Goal: Task Accomplishment & Management: Use online tool/utility

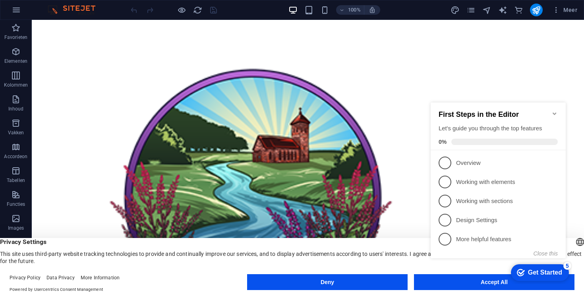
click at [552, 110] on icon "Minimize checklist" at bounding box center [554, 113] width 6 height 6
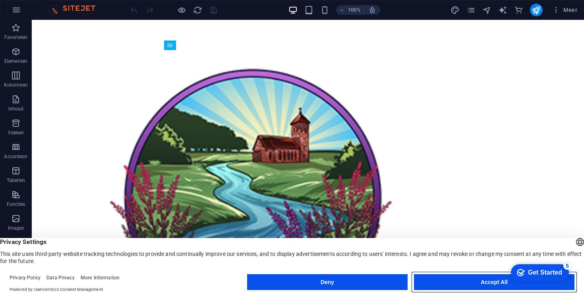
click at [468, 281] on button "Accept All" at bounding box center [494, 282] width 160 height 16
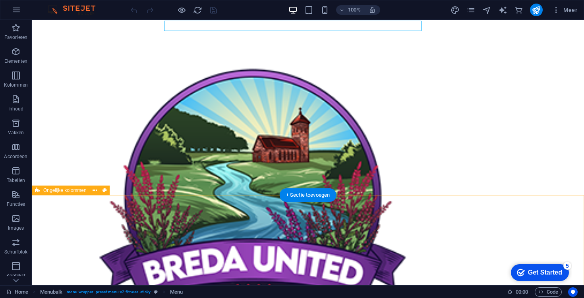
scroll to position [0, 0]
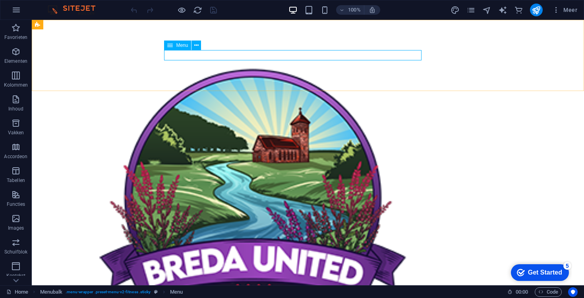
click at [178, 46] on span "Menu" at bounding box center [182, 45] width 12 height 5
click at [197, 48] on icon at bounding box center [196, 45] width 4 height 8
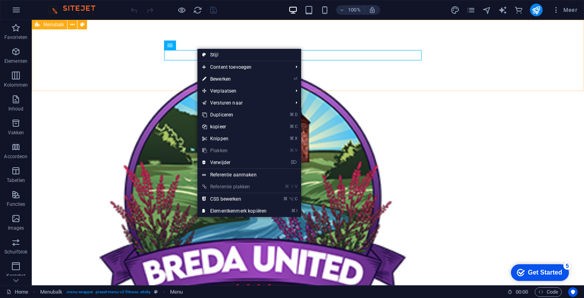
click at [181, 62] on div "Rooster Tarieven Lessen Contact Blogs Gratis proeftraining" at bounding box center [308, 217] width 552 height 395
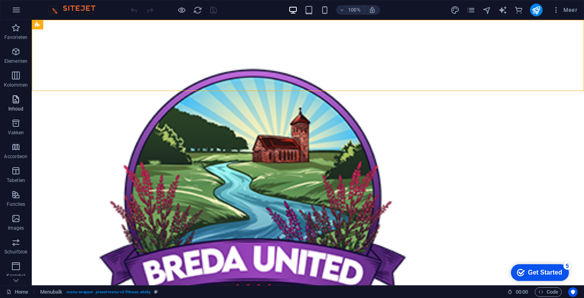
click at [11, 107] on p "Inhoud" at bounding box center [15, 109] width 15 height 6
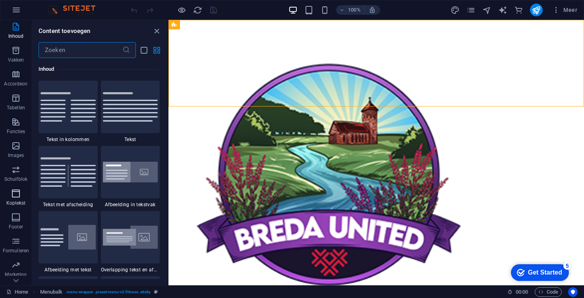
scroll to position [116, 0]
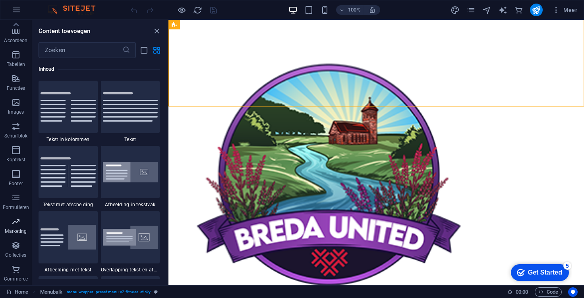
click at [21, 220] on span "Marketing" at bounding box center [16, 226] width 32 height 19
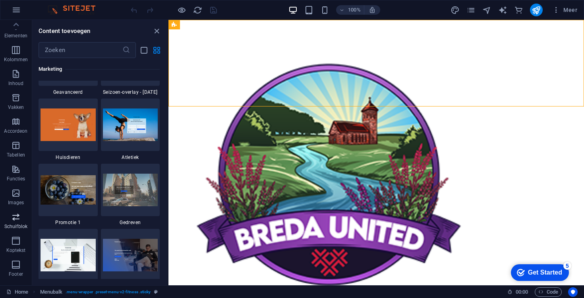
scroll to position [0, 0]
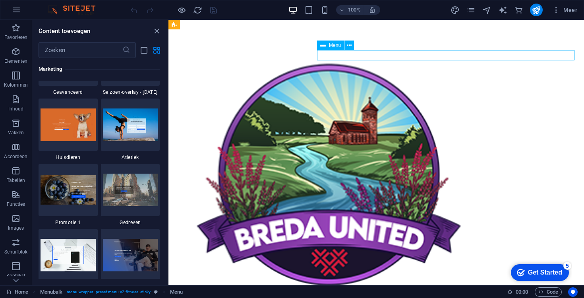
click at [573, 10] on span "Meer" at bounding box center [564, 10] width 25 height 8
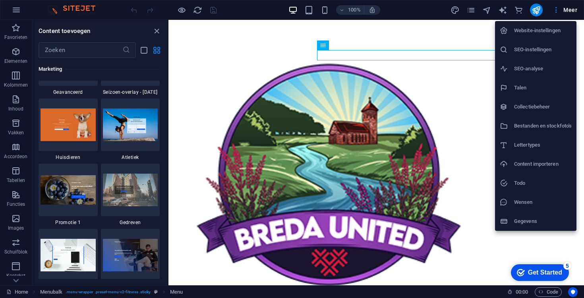
click at [476, 56] on div at bounding box center [292, 149] width 584 height 298
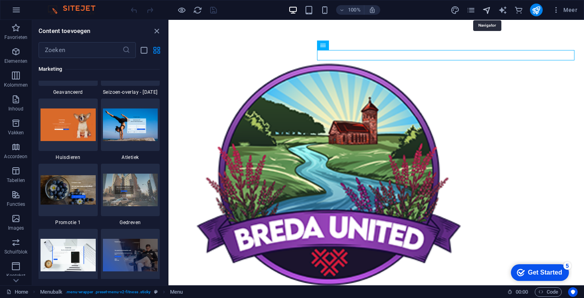
click at [488, 11] on icon "navigator" at bounding box center [486, 10] width 9 height 9
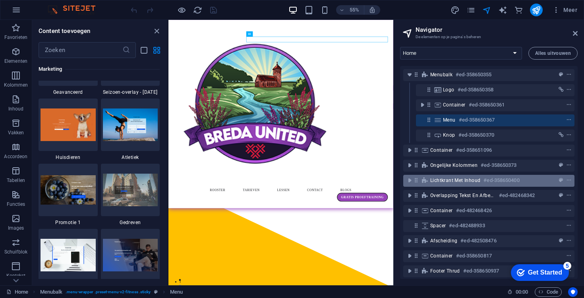
scroll to position [8, 0]
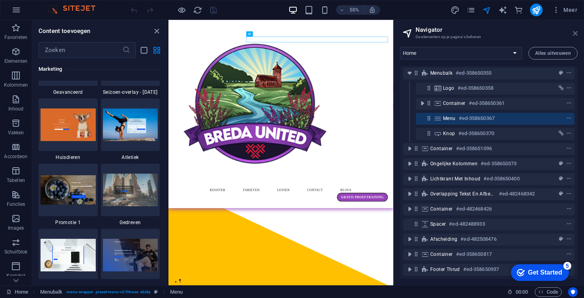
click at [573, 36] on icon at bounding box center [575, 33] width 5 height 6
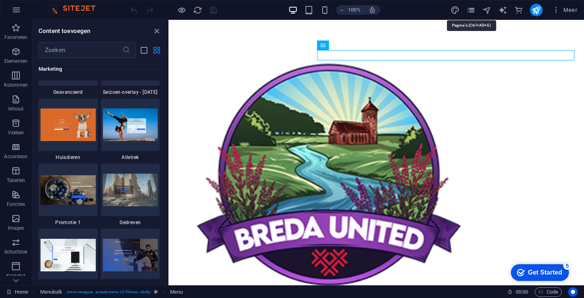
click at [474, 7] on icon "pages" at bounding box center [470, 10] width 9 height 9
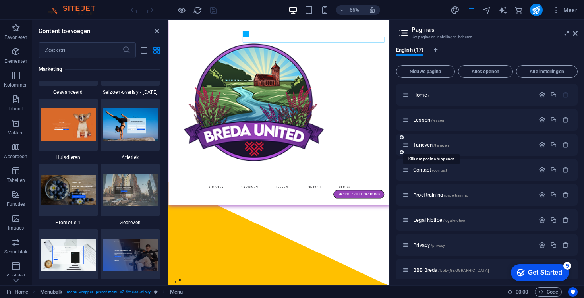
scroll to position [0, 0]
click at [430, 118] on span "Lessen /lessen" at bounding box center [428, 120] width 31 height 6
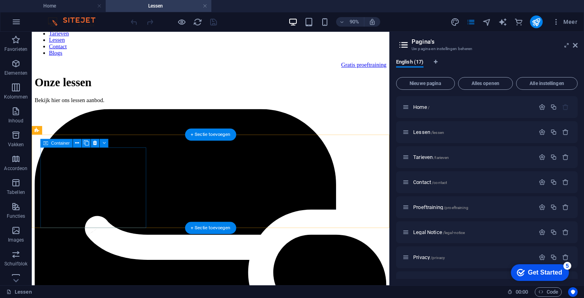
scroll to position [312, 0]
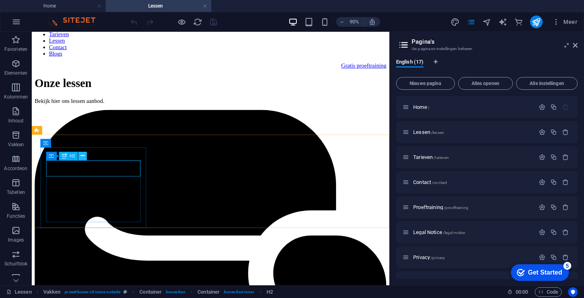
click at [82, 158] on icon at bounding box center [83, 156] width 4 height 8
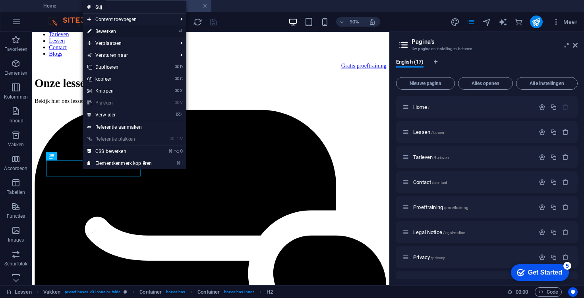
click at [139, 31] on link "⏎ Bewerken" at bounding box center [120, 31] width 74 height 12
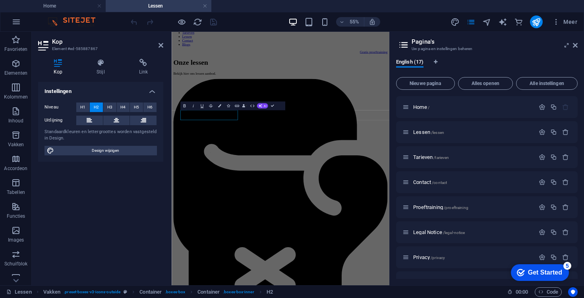
click at [148, 58] on div "Kop Stijl Link Instellingen Niveau H1 H2 H3 H4 H5 H6 Uitlijning Standaardkleure…" at bounding box center [101, 168] width 138 height 233
click at [145, 67] on h4 "Link" at bounding box center [143, 67] width 40 height 17
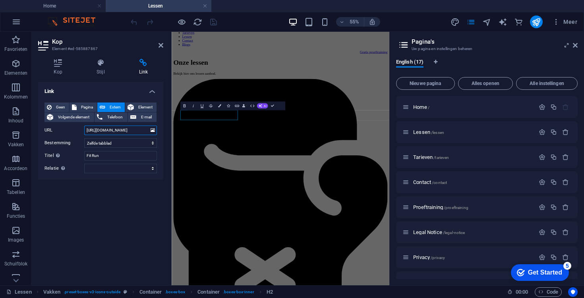
click at [118, 131] on input "[URL][DOMAIN_NAME]" at bounding box center [120, 130] width 73 height 10
click at [125, 130] on input "[URL][DOMAIN_NAME]" at bounding box center [120, 130] width 73 height 10
click at [146, 142] on select "Nieuw tabblad Zelfde tabblad Overlay" at bounding box center [120, 143] width 73 height 10
click at [84, 138] on select "Nieuw tabblad Zelfde tabblad Overlay" at bounding box center [120, 143] width 73 height 10
click at [140, 156] on input "Fit Run" at bounding box center [120, 156] width 73 height 10
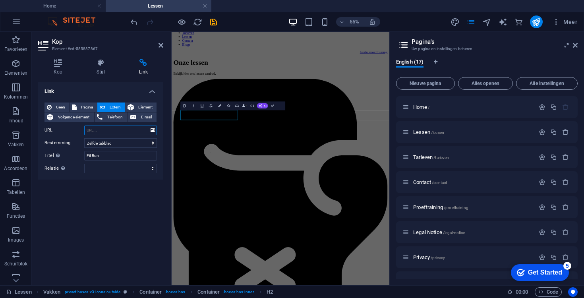
click at [134, 125] on input "URL" at bounding box center [120, 130] width 73 height 10
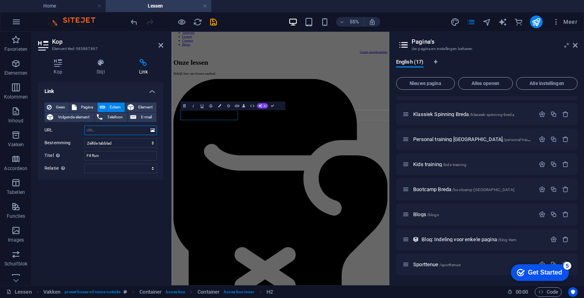
scroll to position [243, 0]
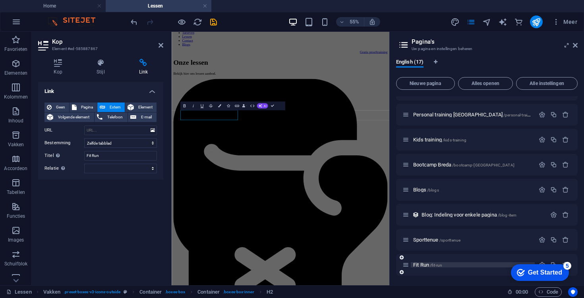
click at [446, 263] on p "Fit Run /fit-run" at bounding box center [472, 264] width 119 height 5
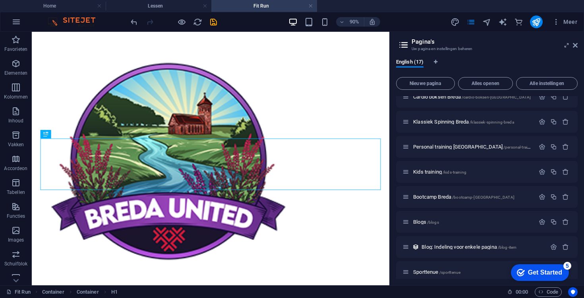
scroll to position [0, 0]
click at [557, 272] on div "Get Started" at bounding box center [545, 272] width 34 height 7
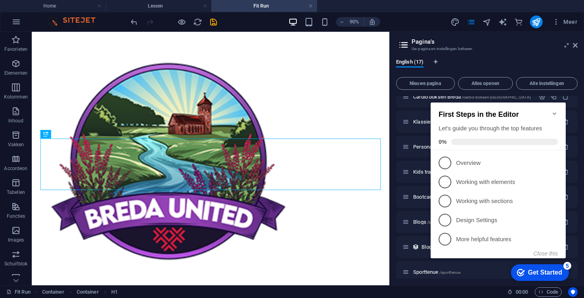
click at [554, 110] on icon "Minimize checklist" at bounding box center [554, 113] width 6 height 6
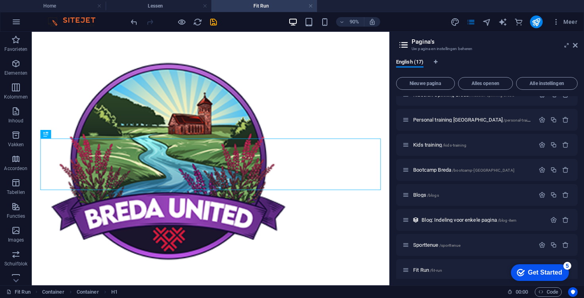
scroll to position [243, 0]
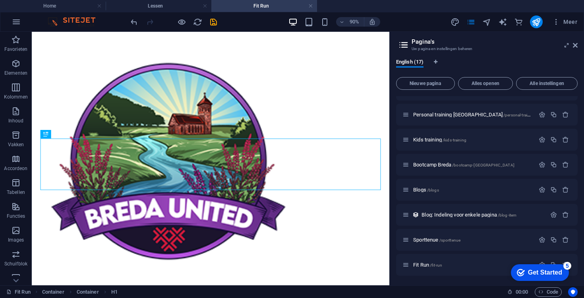
click at [551, 262] on div "checkmark Get Started 5 First Steps in the Editor Let's guide you through the t…" at bounding box center [537, 272] width 67 height 24
click at [537, 264] on div "checkmark Get Started 5" at bounding box center [540, 272] width 58 height 17
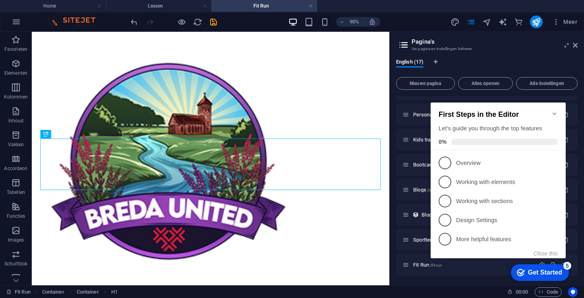
click at [480, 282] on div "checkmark Get Started 5 First Steps in the Editor Let's guide you through the t…" at bounding box center [499, 187] width 145 height 193
click at [495, 267] on div "checkmark Get Started 5 First Steps in the Editor Let's guide you through the t…" at bounding box center [499, 187] width 145 height 193
click at [445, 234] on span "5" at bounding box center [444, 239] width 13 height 13
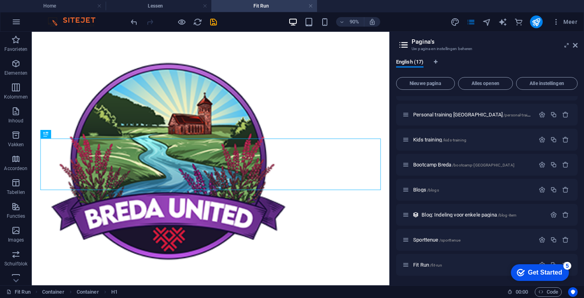
click at [517, 273] on icon "checkmark" at bounding box center [521, 272] width 8 height 8
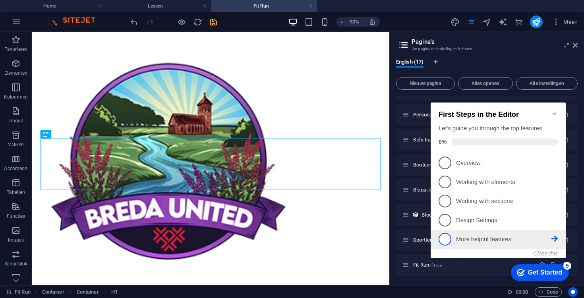
click at [447, 238] on span "5" at bounding box center [444, 239] width 13 height 13
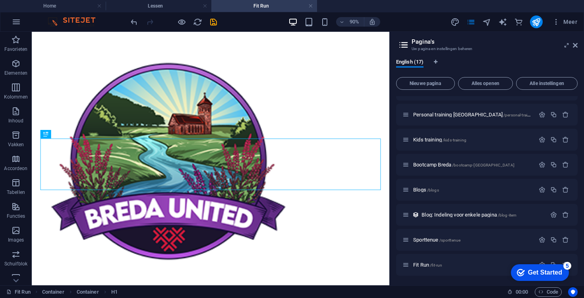
click at [569, 281] on div "checkmark Get Started 5" at bounding box center [540, 272] width 58 height 17
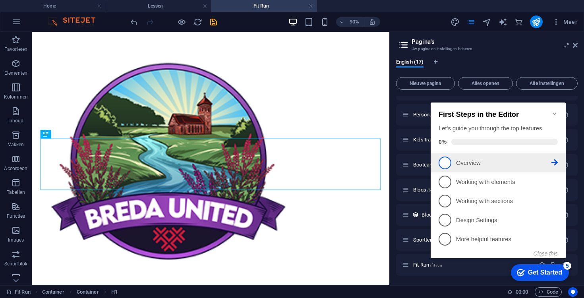
click at [555, 159] on icon at bounding box center [554, 162] width 6 height 6
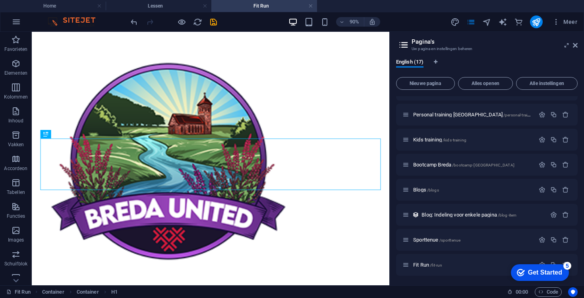
click at [553, 276] on div "checkmark Get Started 5" at bounding box center [540, 272] width 58 height 17
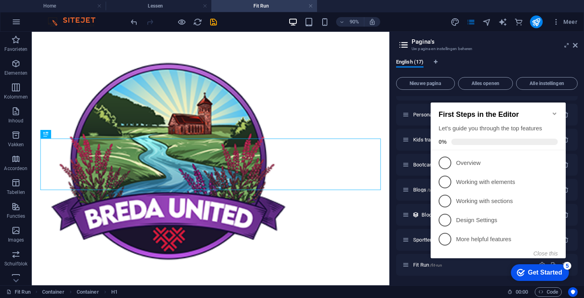
click at [553, 276] on div "checkmark Get Started 5" at bounding box center [540, 272] width 58 height 17
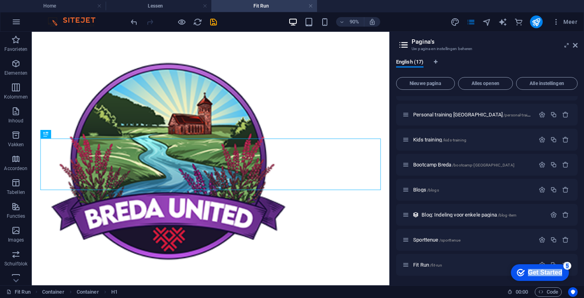
drag, startPoint x: 553, startPoint y: 276, endPoint x: 596, endPoint y: 405, distance: 135.1
click at [572, 284] on div "checkmark Get Started 5 First Steps in the Editor Let's guide you through the t…" at bounding box center [537, 272] width 67 height 24
click at [539, 263] on div "checkmark Get Started 5 First Steps in the Editor Let's guide you through the t…" at bounding box center [537, 272] width 67 height 24
click at [540, 263] on div "checkmark Get Started 5 First Steps in the Editor Let's guide you through the t…" at bounding box center [537, 272] width 67 height 24
click at [539, 264] on div "checkmark Get Started 5" at bounding box center [540, 272] width 58 height 17
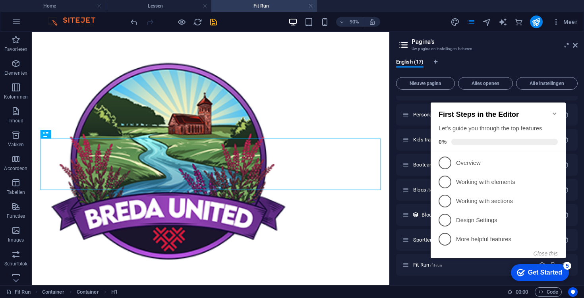
click at [533, 273] on div "Get Started" at bounding box center [545, 272] width 34 height 7
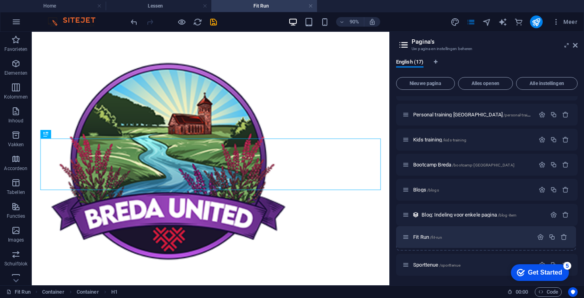
drag, startPoint x: 406, startPoint y: 266, endPoint x: 406, endPoint y: 237, distance: 29.8
click at [406, 237] on div "Home / Lessen /lessen Tarieven /tarieven Contact /contact Proeftraining /proeft…" at bounding box center [486, 65] width 181 height 422
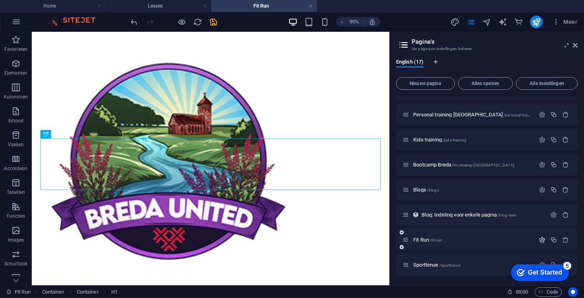
click at [539, 240] on icon "button" at bounding box center [541, 239] width 7 height 7
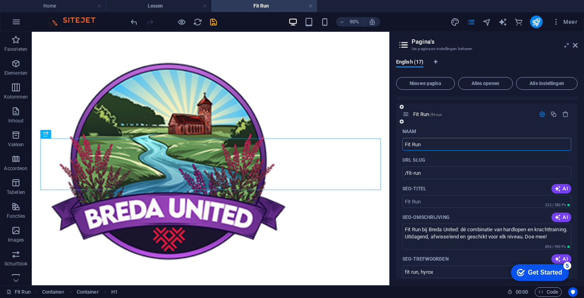
scroll to position [356, 0]
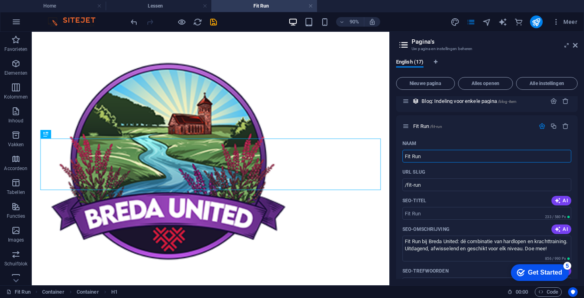
drag, startPoint x: 427, startPoint y: 155, endPoint x: 391, endPoint y: 155, distance: 36.1
click at [391, 155] on div "English (17) Nieuwe pagina Alles openen Alle instellingen Home / Lessen /lessen…" at bounding box center [486, 168] width 194 height 233
drag, startPoint x: 435, startPoint y: 182, endPoint x: 401, endPoint y: 181, distance: 34.2
click at [401, 182] on div "Naam Fit Run ​ URL SLUG /fit-run ​ SEO-titel AI ​ 233 / 580 Px SEO-omschrijving…" at bounding box center [486, 302] width 181 height 331
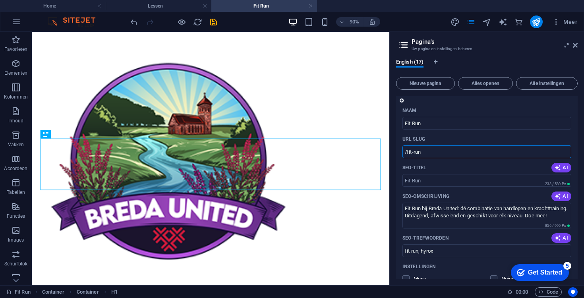
scroll to position [364, 0]
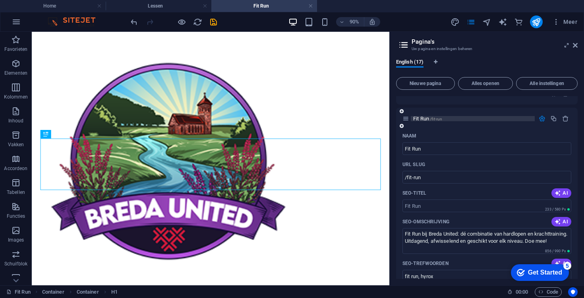
click at [495, 120] on p "Fit Run /fit-run" at bounding box center [472, 118] width 119 height 5
click at [471, 114] on div "Fit Run /fit-run" at bounding box center [468, 118] width 132 height 9
click at [468, 120] on p "Fit Run /fit-run" at bounding box center [472, 118] width 119 height 5
click at [540, 118] on icon "button" at bounding box center [541, 118] width 7 height 7
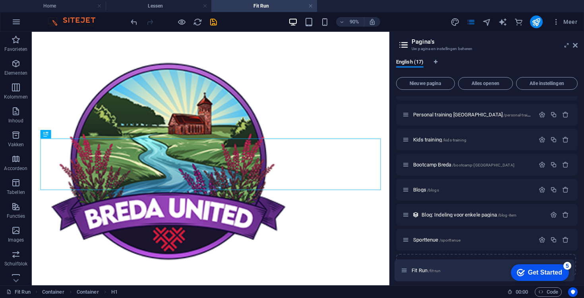
drag, startPoint x: 405, startPoint y: 239, endPoint x: 403, endPoint y: 271, distance: 32.2
click at [403, 271] on div "Home / Lessen /lessen Tarieven /tarieven Contact /contact Proeftraining /proeft…" at bounding box center [486, 65] width 181 height 422
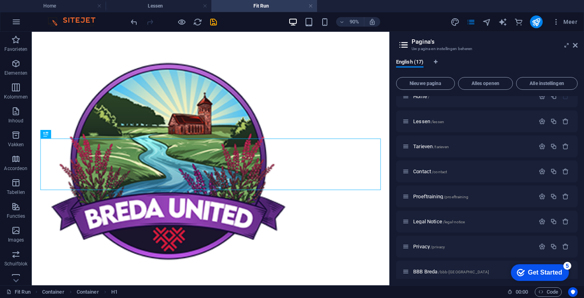
scroll to position [0, 0]
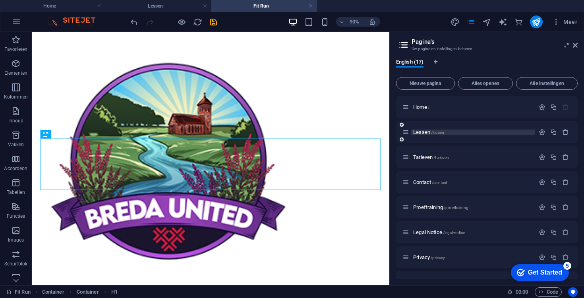
click at [417, 133] on span "Lessen /lessen" at bounding box center [428, 132] width 31 height 6
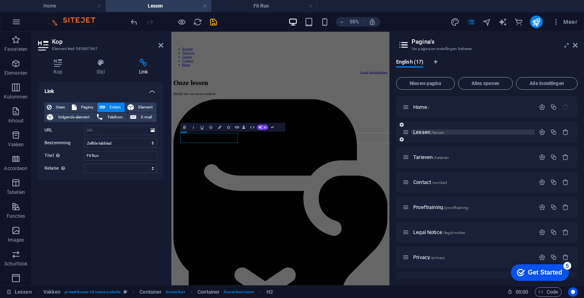
scroll to position [273, 0]
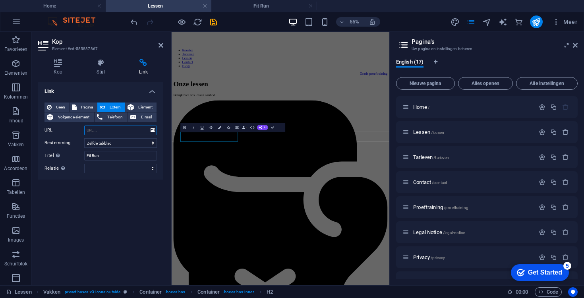
click at [131, 129] on input "URL" at bounding box center [120, 130] width 73 height 10
paste input "[URL][DOMAIN_NAME]"
type input "[URL][DOMAIN_NAME]"
click at [120, 226] on div "Link Geen Pagina Extern Element Volgende element Telefoon E-mail Pagina Home Le…" at bounding box center [100, 180] width 125 height 197
click at [101, 73] on h4 "Stijl" at bounding box center [102, 67] width 42 height 17
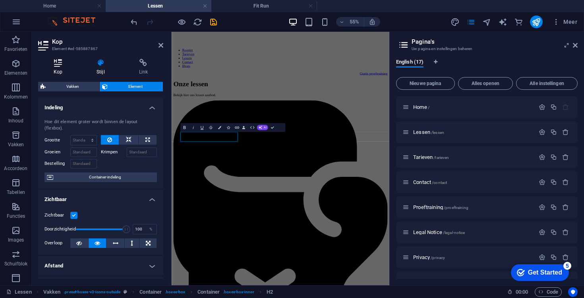
click at [58, 67] on h4 "Kop" at bounding box center [59, 67] width 43 height 17
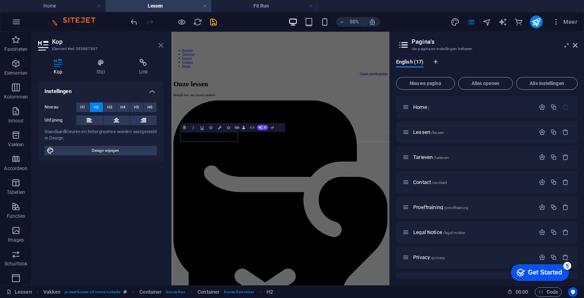
click at [160, 44] on icon at bounding box center [160, 45] width 5 height 6
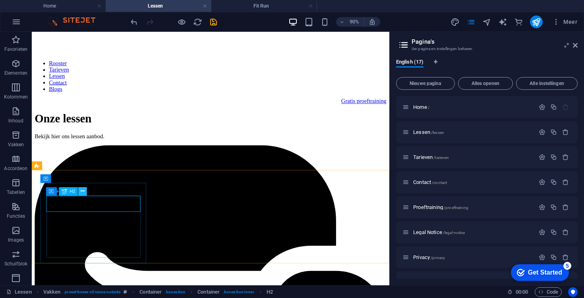
click at [81, 191] on icon at bounding box center [83, 191] width 4 height 8
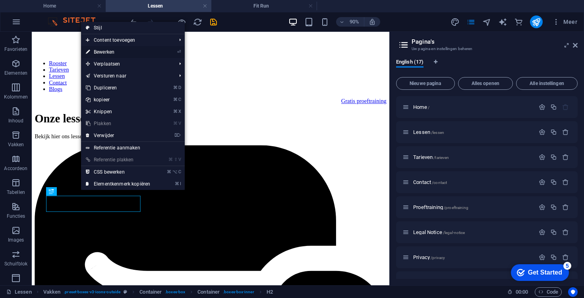
click at [138, 47] on link "⏎ Bewerken" at bounding box center [118, 52] width 74 height 12
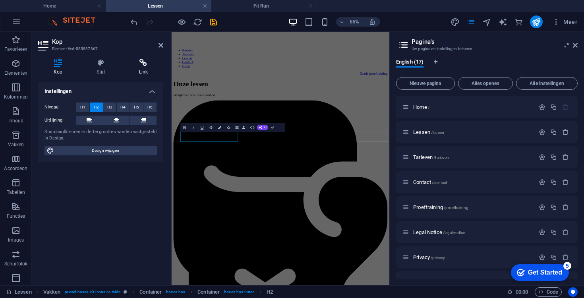
click at [139, 64] on icon at bounding box center [143, 63] width 40 height 8
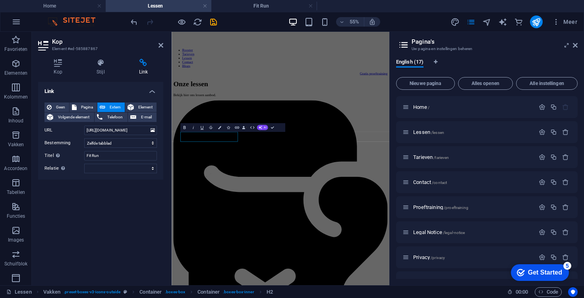
click at [156, 49] on header "Kop Element #ed-585887867" at bounding box center [100, 42] width 125 height 21
click at [163, 46] on icon at bounding box center [160, 45] width 5 height 6
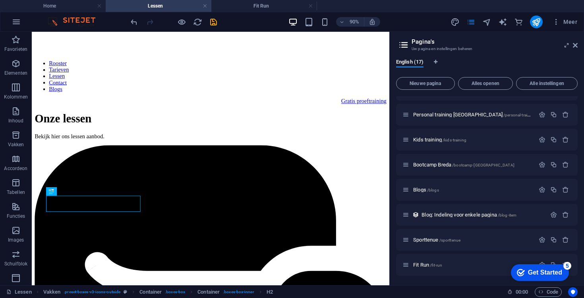
scroll to position [0, 0]
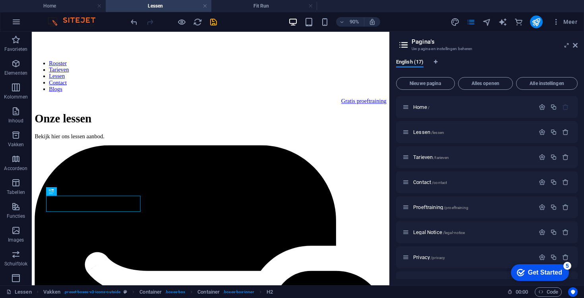
click at [572, 44] on h2 "Pagina's" at bounding box center [494, 41] width 166 height 7
click at [575, 44] on icon at bounding box center [575, 45] width 5 height 6
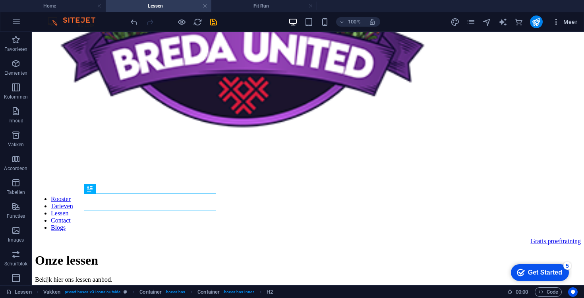
click at [569, 23] on span "Meer" at bounding box center [564, 22] width 25 height 8
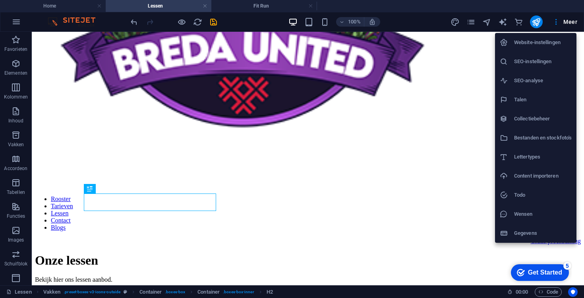
click at [569, 20] on div at bounding box center [292, 149] width 584 height 298
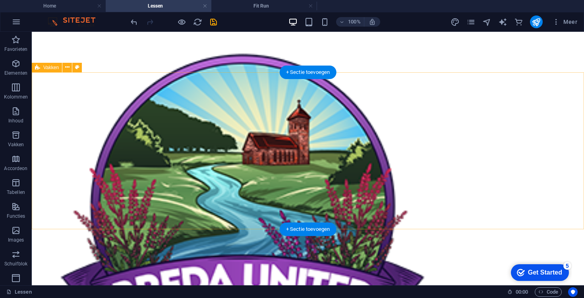
scroll to position [0, 0]
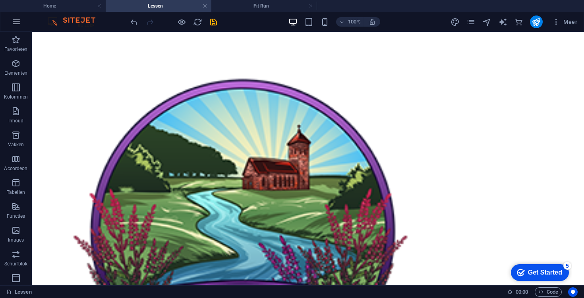
click at [22, 21] on button "button" at bounding box center [16, 21] width 19 height 19
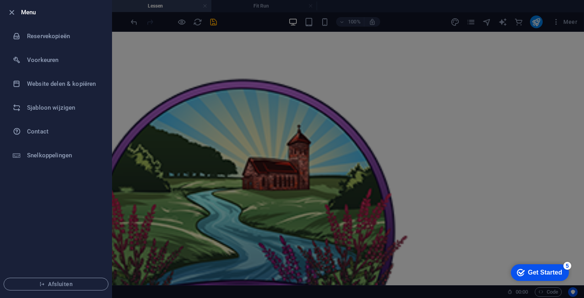
click at [148, 100] on div at bounding box center [292, 149] width 584 height 298
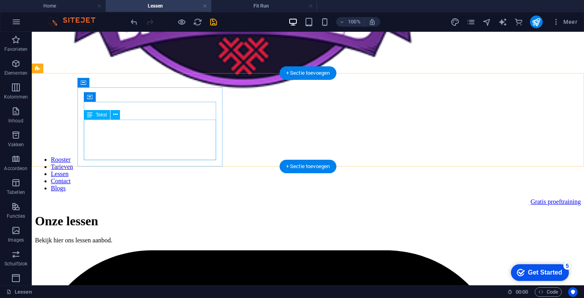
scroll to position [287, 0]
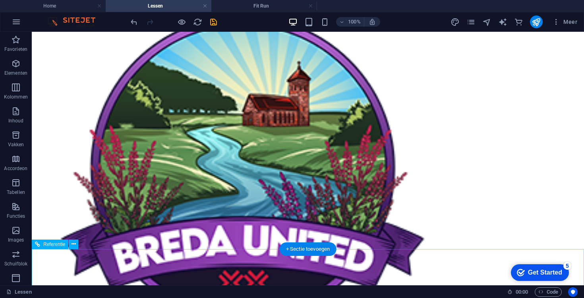
scroll to position [0, 0]
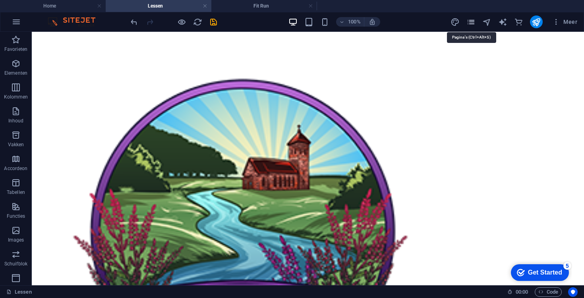
click at [473, 22] on icon "pages" at bounding box center [470, 21] width 9 height 9
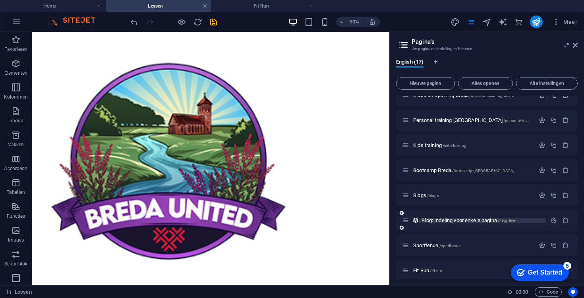
click at [439, 219] on span "Blog: Indeling voor enkele pagina /blog-item" at bounding box center [468, 220] width 95 height 6
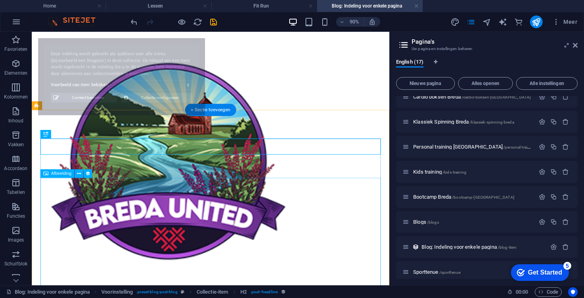
select select "6878f5c0521f8aa3b10569a9"
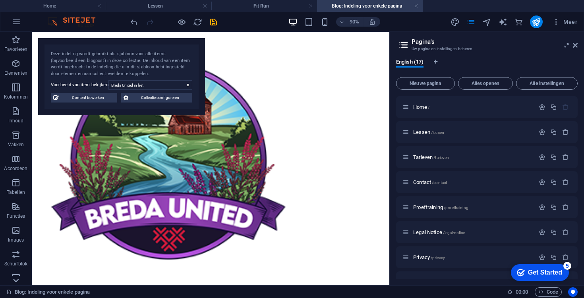
click at [14, 278] on icon at bounding box center [15, 280] width 11 height 11
click at [16, 21] on icon "button" at bounding box center [17, 22] width 10 height 10
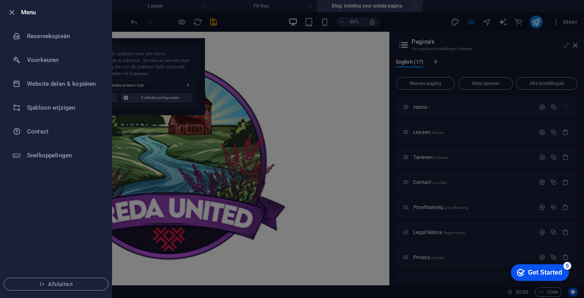
click at [258, 76] on div at bounding box center [292, 149] width 584 height 298
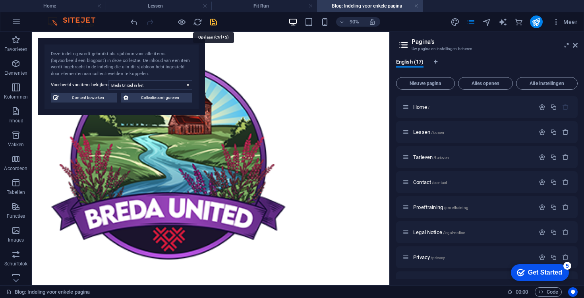
click at [214, 21] on icon "save" at bounding box center [213, 21] width 9 height 9
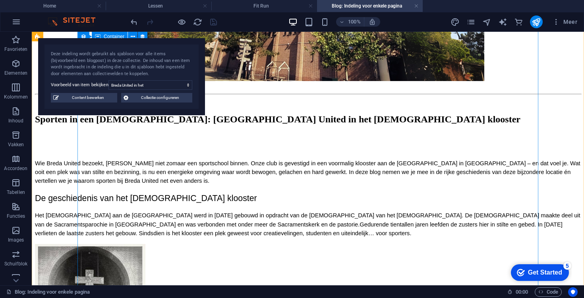
scroll to position [636, 0]
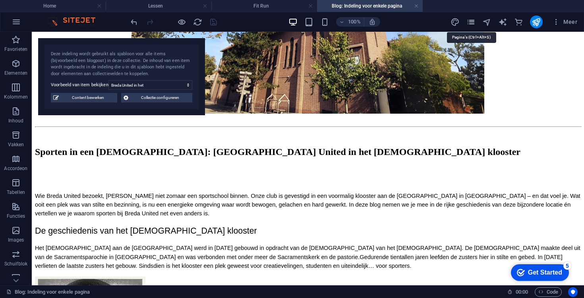
click at [472, 22] on icon "pages" at bounding box center [470, 21] width 9 height 9
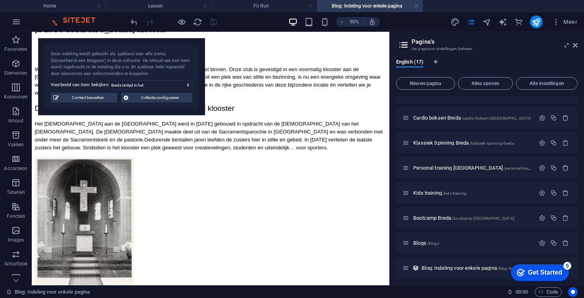
scroll to position [243, 0]
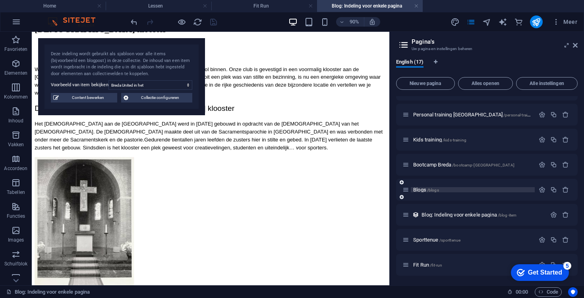
click at [418, 189] on span "Blogs /blogs" at bounding box center [426, 190] width 26 height 6
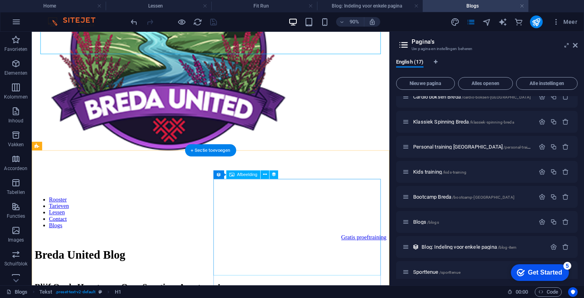
scroll to position [120, 0]
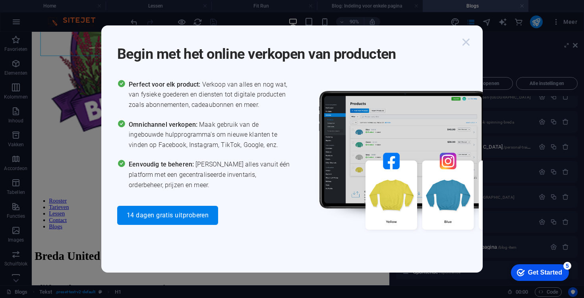
click at [465, 38] on icon "button" at bounding box center [466, 42] width 14 height 14
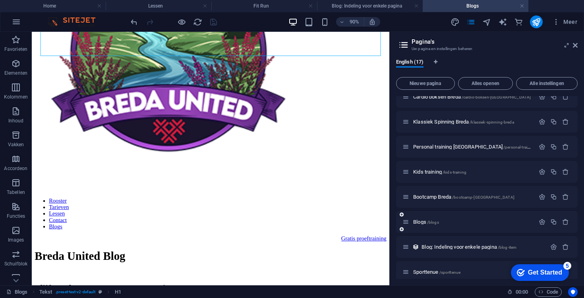
scroll to position [243, 0]
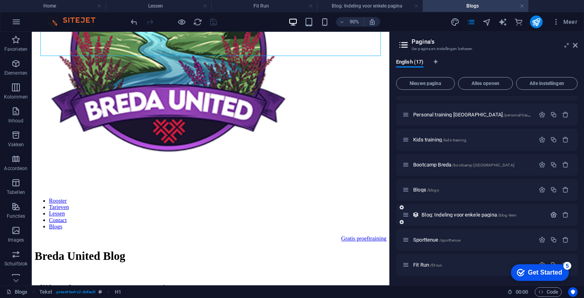
click at [550, 216] on icon "button" at bounding box center [553, 214] width 7 height 7
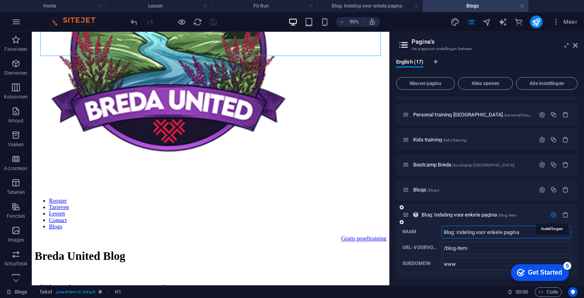
click at [550, 214] on icon "button" at bounding box center [553, 214] width 7 height 7
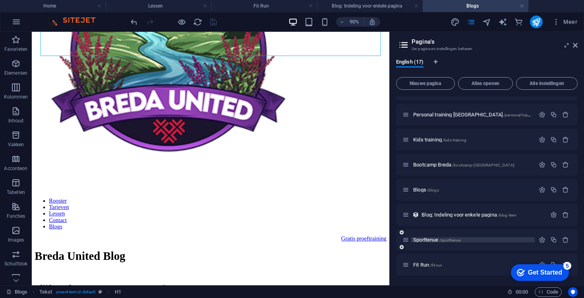
click at [441, 241] on span "/sporttenue" at bounding box center [449, 240] width 21 height 4
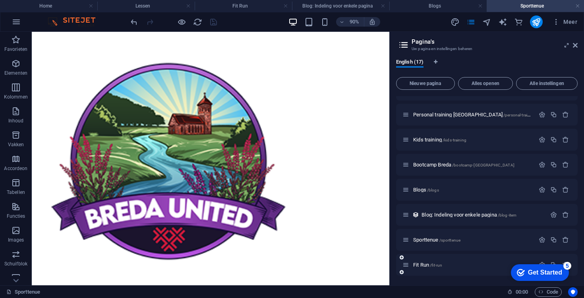
click at [420, 260] on div "Fit Run /fit-run" at bounding box center [468, 264] width 132 height 9
click at [427, 264] on span "Fit Run /fit-run" at bounding box center [427, 265] width 29 height 6
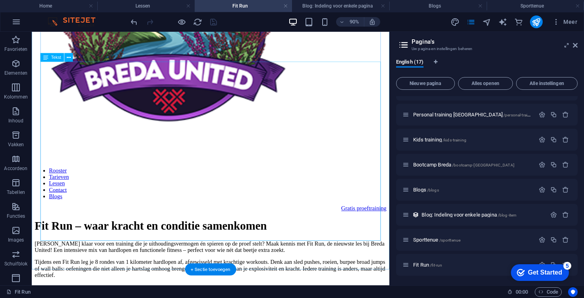
scroll to position [191, 0]
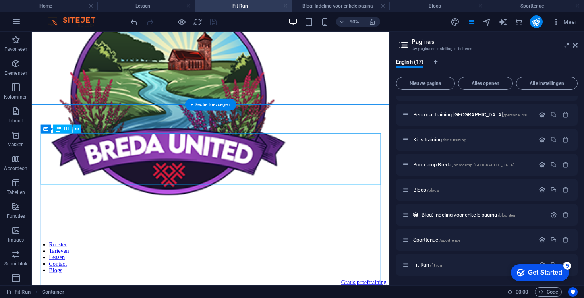
scroll to position [0, 0]
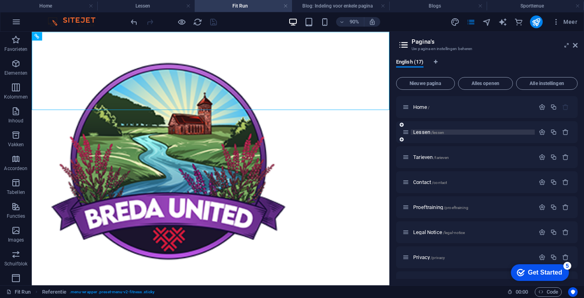
click at [426, 133] on span "Lessen /lessen" at bounding box center [428, 132] width 31 height 6
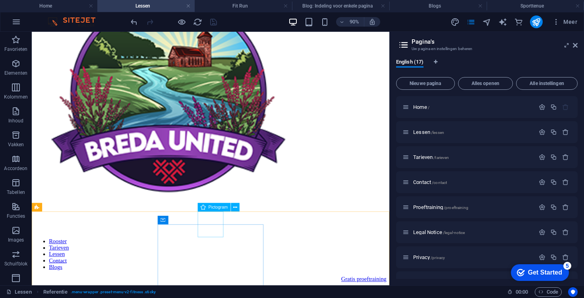
scroll to position [206, 0]
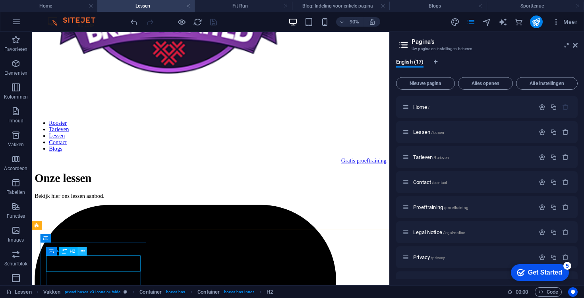
click at [83, 253] on icon at bounding box center [83, 251] width 4 height 8
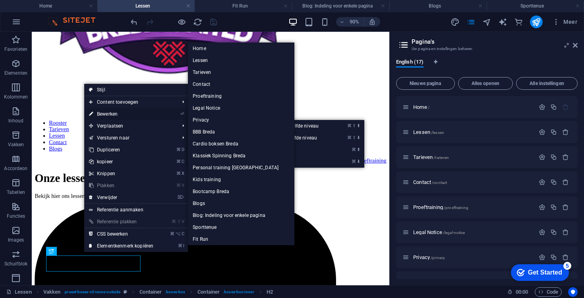
click at [137, 114] on link "⏎ Bewerken" at bounding box center [121, 114] width 74 height 12
select select
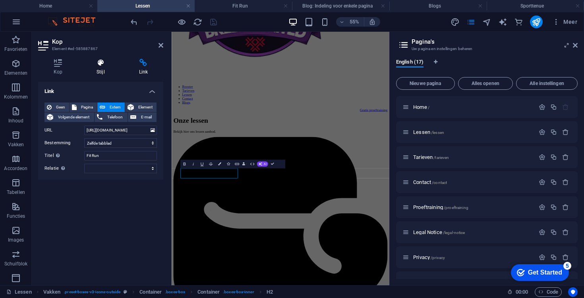
click at [87, 66] on icon at bounding box center [100, 63] width 39 height 8
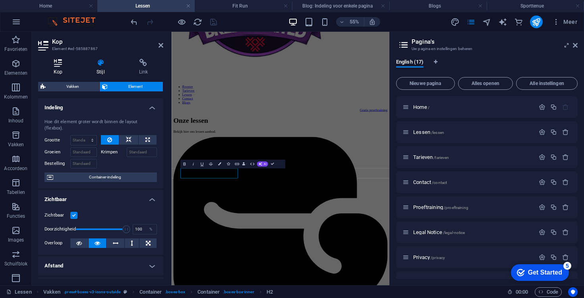
click at [68, 66] on icon at bounding box center [58, 63] width 40 height 8
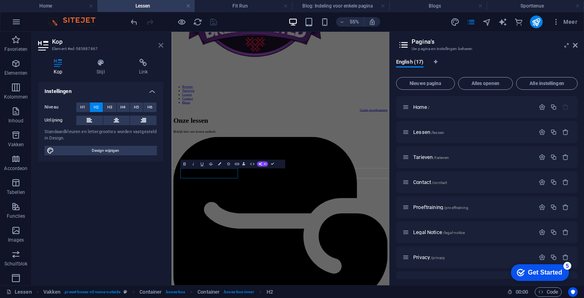
click at [160, 45] on icon at bounding box center [160, 45] width 5 height 6
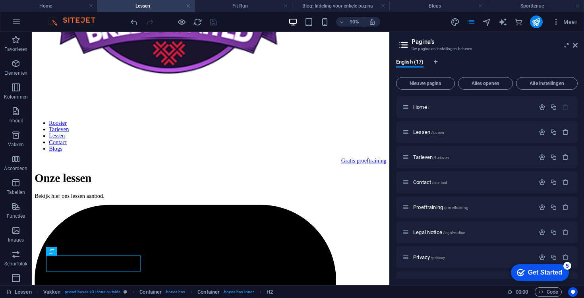
click at [211, 24] on div at bounding box center [173, 21] width 89 height 13
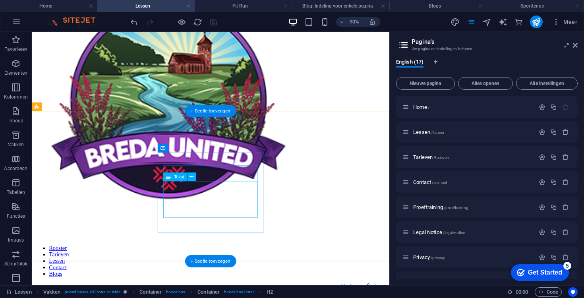
scroll to position [11, 0]
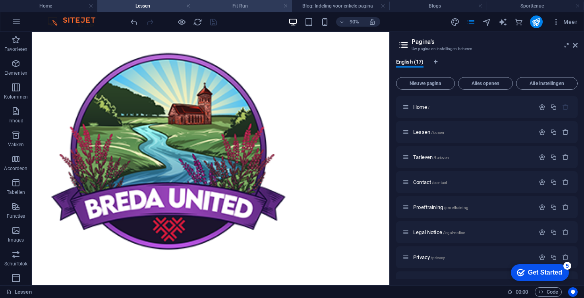
click at [240, 5] on h4 "Fit Run" at bounding box center [243, 6] width 97 height 9
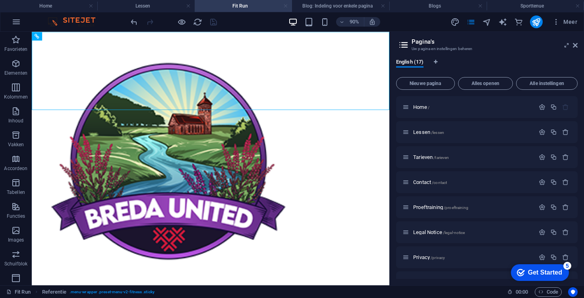
click at [287, 6] on link at bounding box center [285, 6] width 5 height 8
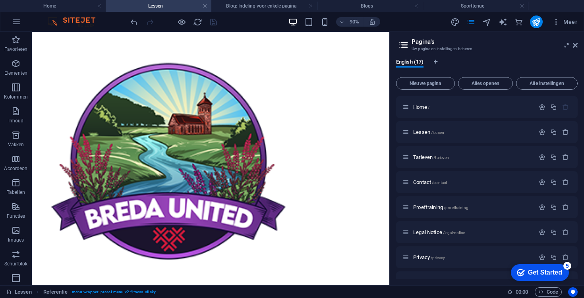
scroll to position [11, 0]
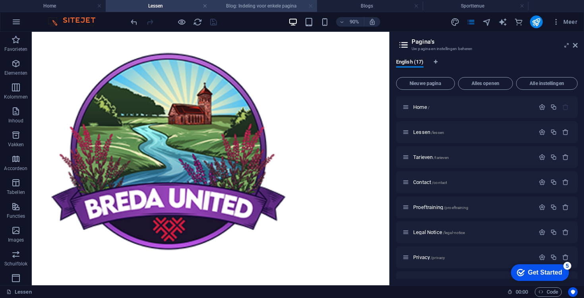
click at [310, 6] on link at bounding box center [310, 6] width 5 height 8
click at [308, 7] on link at bounding box center [310, 6] width 5 height 8
click at [312, 6] on link at bounding box center [310, 6] width 5 height 8
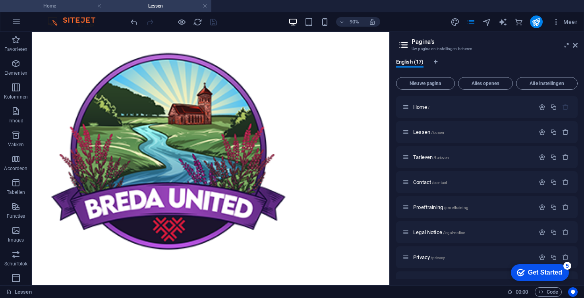
click at [68, 6] on h4 "Home" at bounding box center [53, 6] width 106 height 9
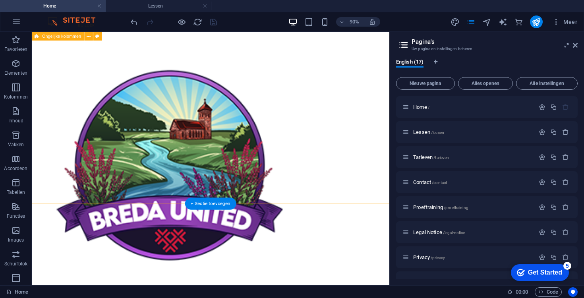
scroll to position [390, 0]
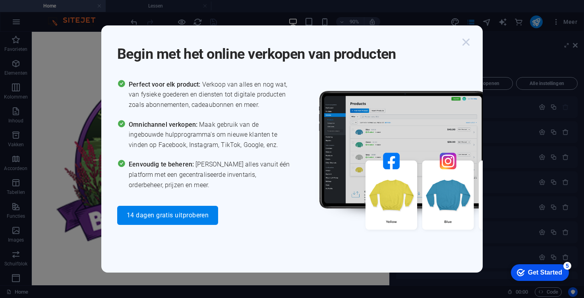
click at [460, 48] on icon "button" at bounding box center [466, 42] width 14 height 14
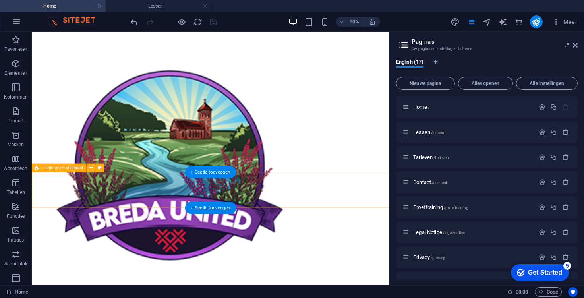
scroll to position [397, 0]
